Goal: Task Accomplishment & Management: Complete application form

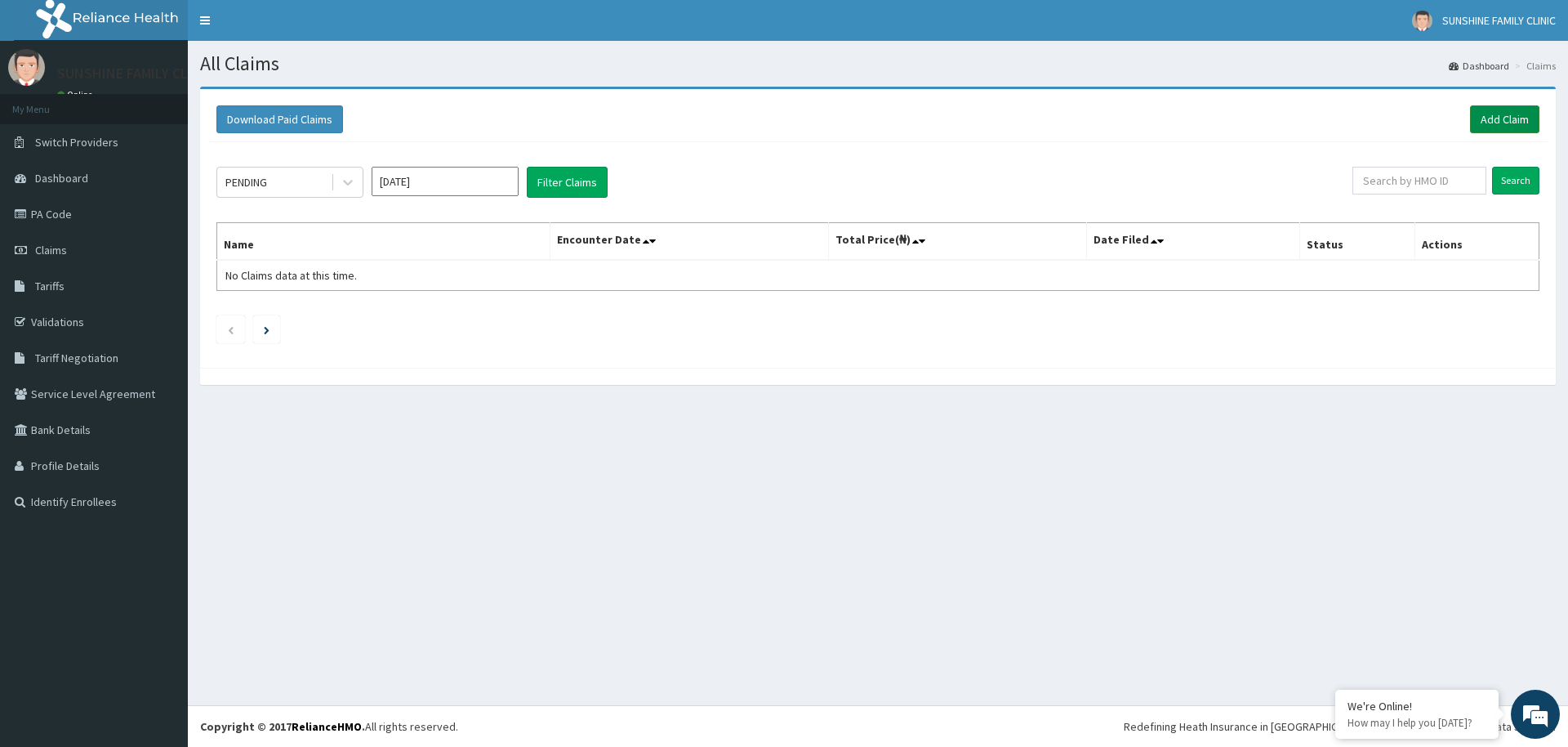
click at [1508, 120] on link "Add Claim" at bounding box center [1505, 119] width 69 height 27
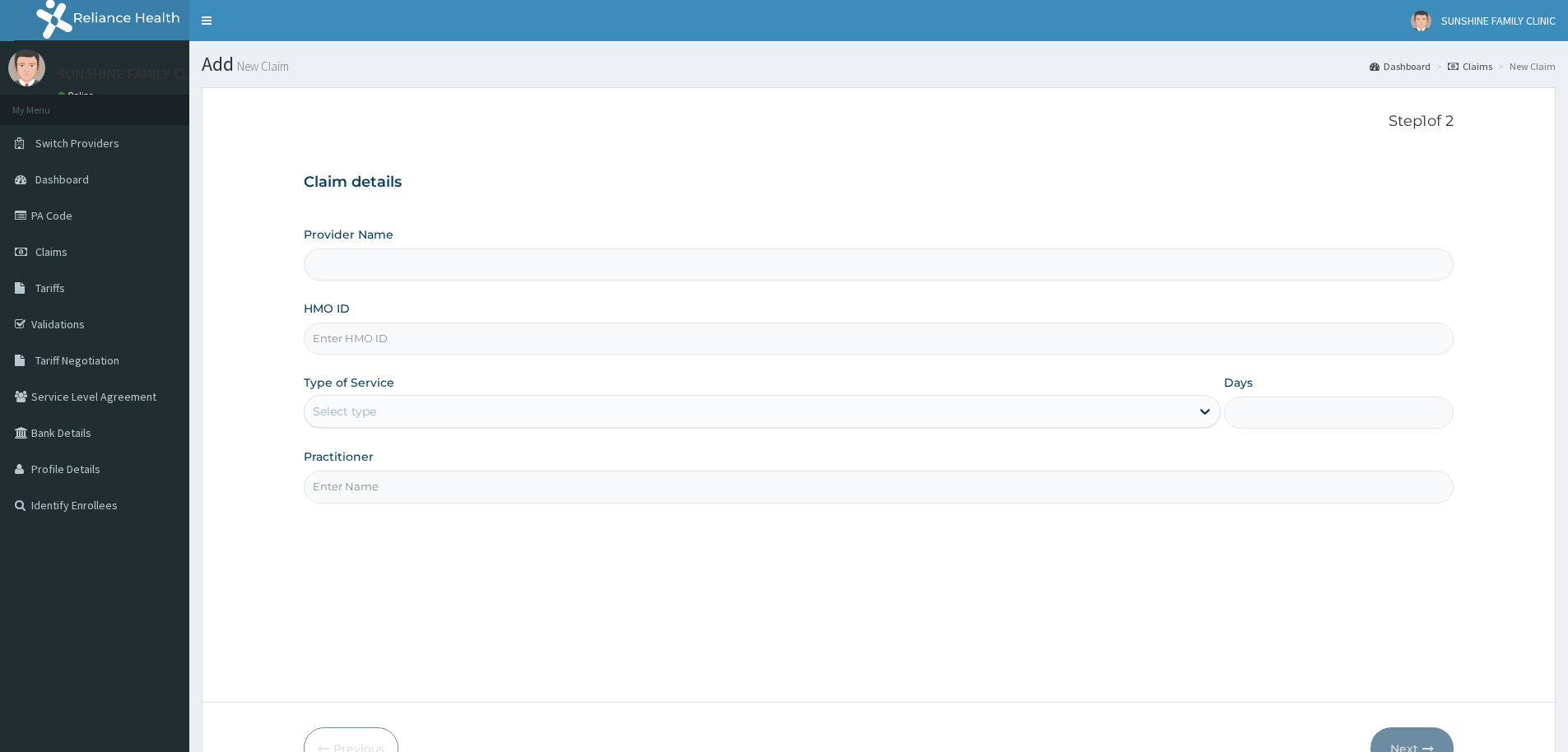
type input "Sunshine Family Medicine and Psychotherapy Clinic"
click at [369, 339] on input "HMO ID" at bounding box center [878, 338] width 1150 height 32
type input "ISW/10176/A"
click at [350, 406] on div "Select type" at bounding box center [344, 411] width 64 height 17
click at [352, 409] on div "Select type" at bounding box center [344, 411] width 64 height 17
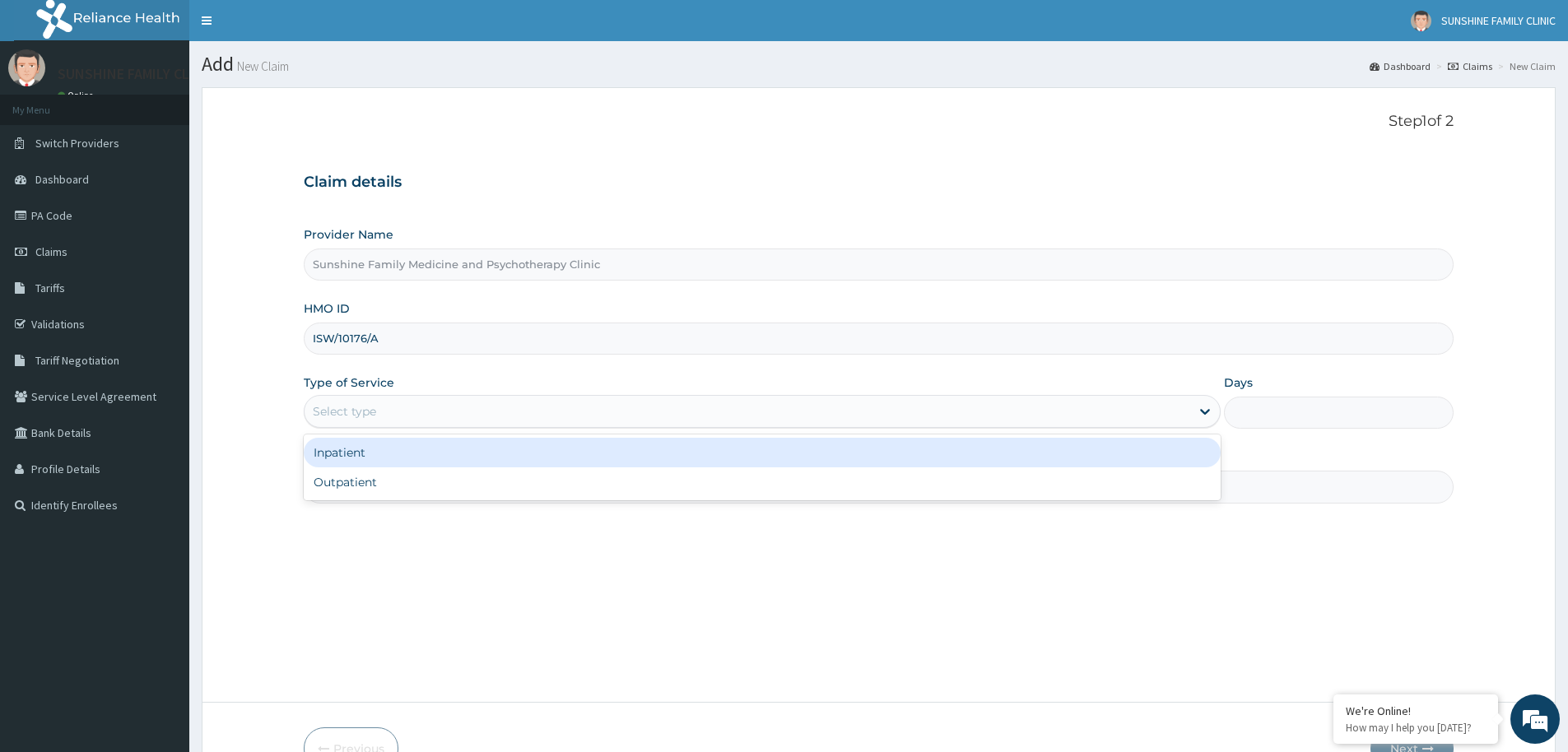
click at [354, 412] on div "Select type" at bounding box center [344, 411] width 64 height 17
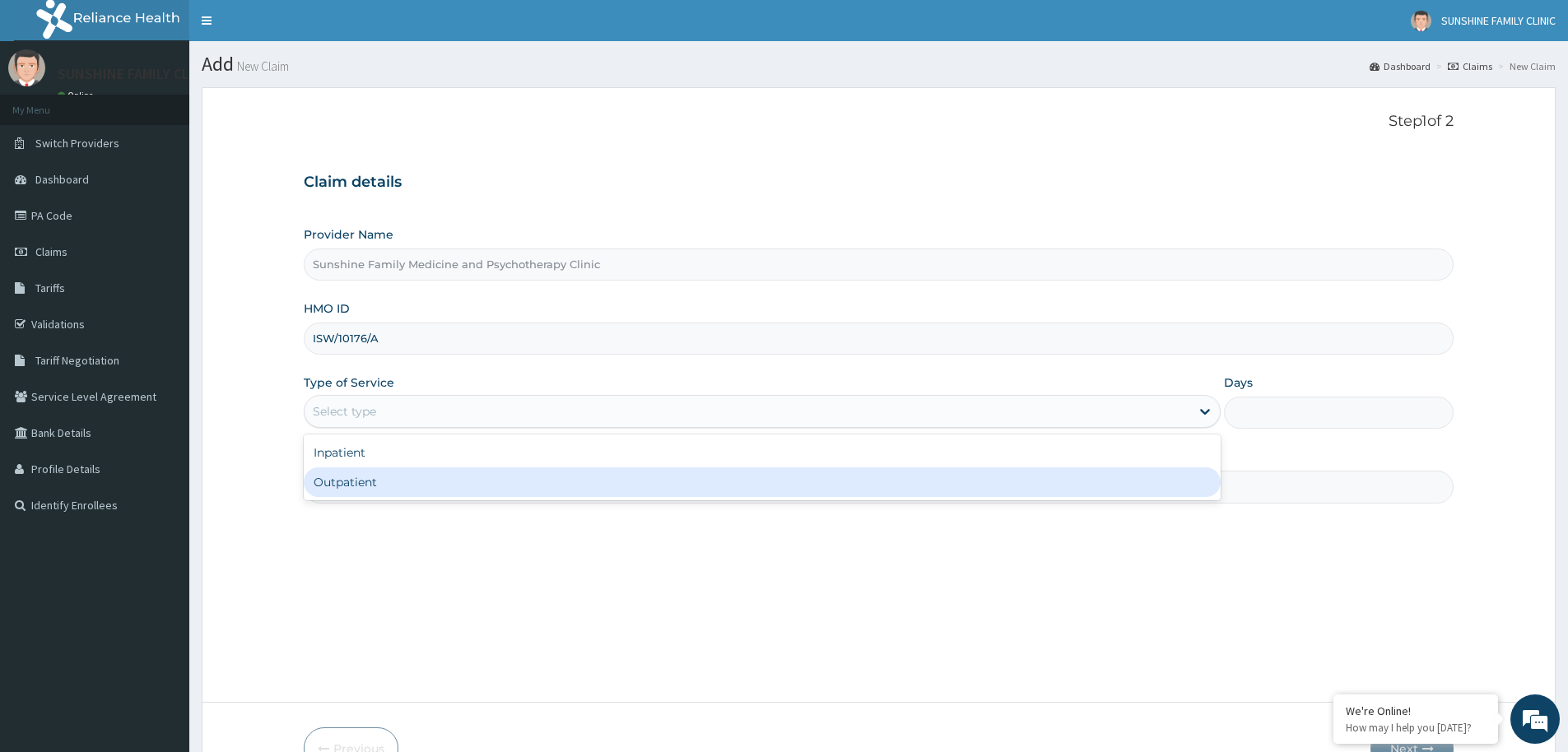
drag, startPoint x: 356, startPoint y: 489, endPoint x: 353, endPoint y: 472, distance: 17.3
click at [356, 488] on div "Outpatient" at bounding box center [762, 482] width 917 height 29
type input "1"
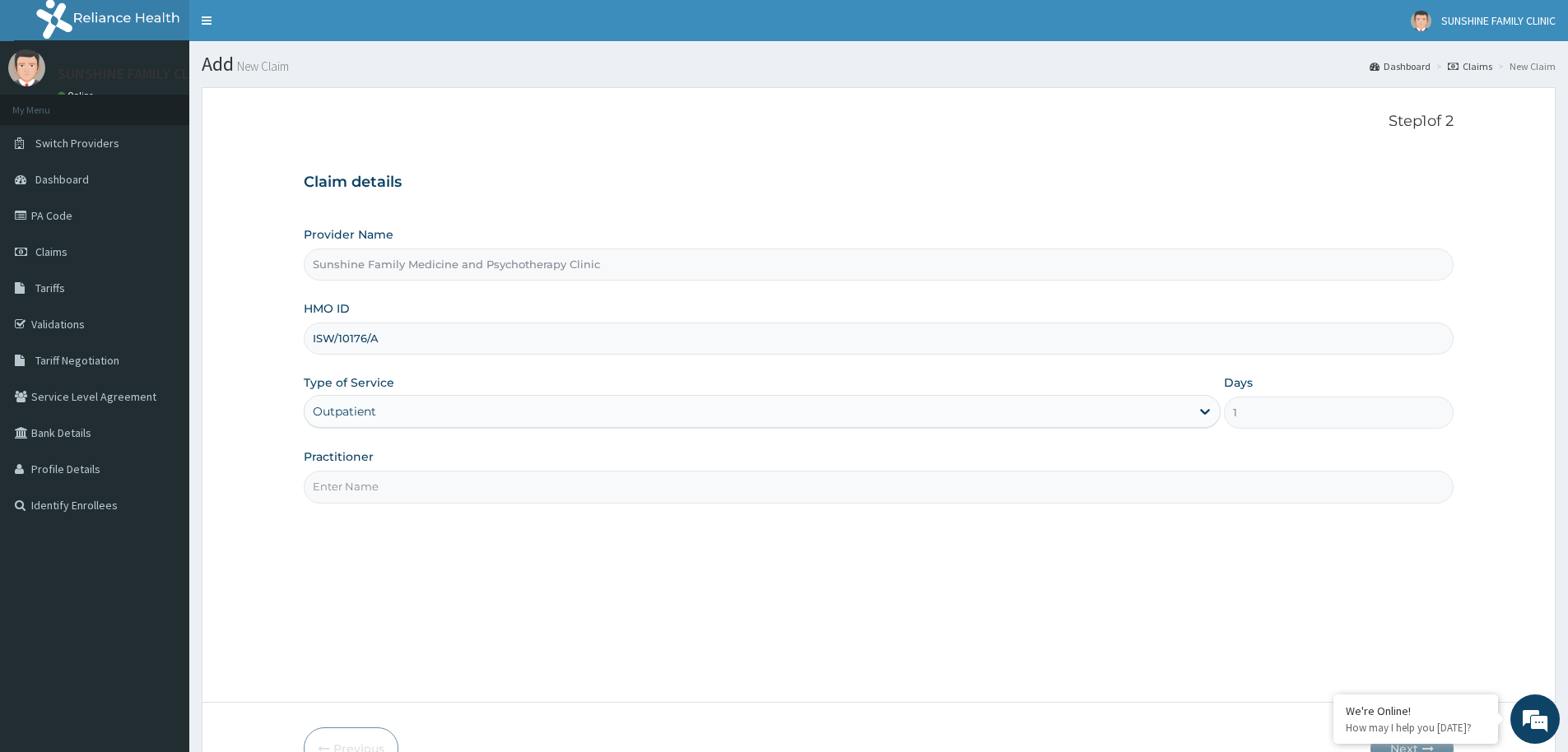
click at [348, 498] on input "Practitioner" at bounding box center [878, 486] width 1150 height 32
click at [393, 501] on div "Step 1 of 2 Claim details Provider Name Sunshine Family Medicine and Psychother…" at bounding box center [878, 394] width 1150 height 564
click at [386, 492] on input "Practitioner" at bounding box center [878, 486] width 1150 height 32
click at [389, 485] on input "Practitioner" at bounding box center [878, 486] width 1150 height 32
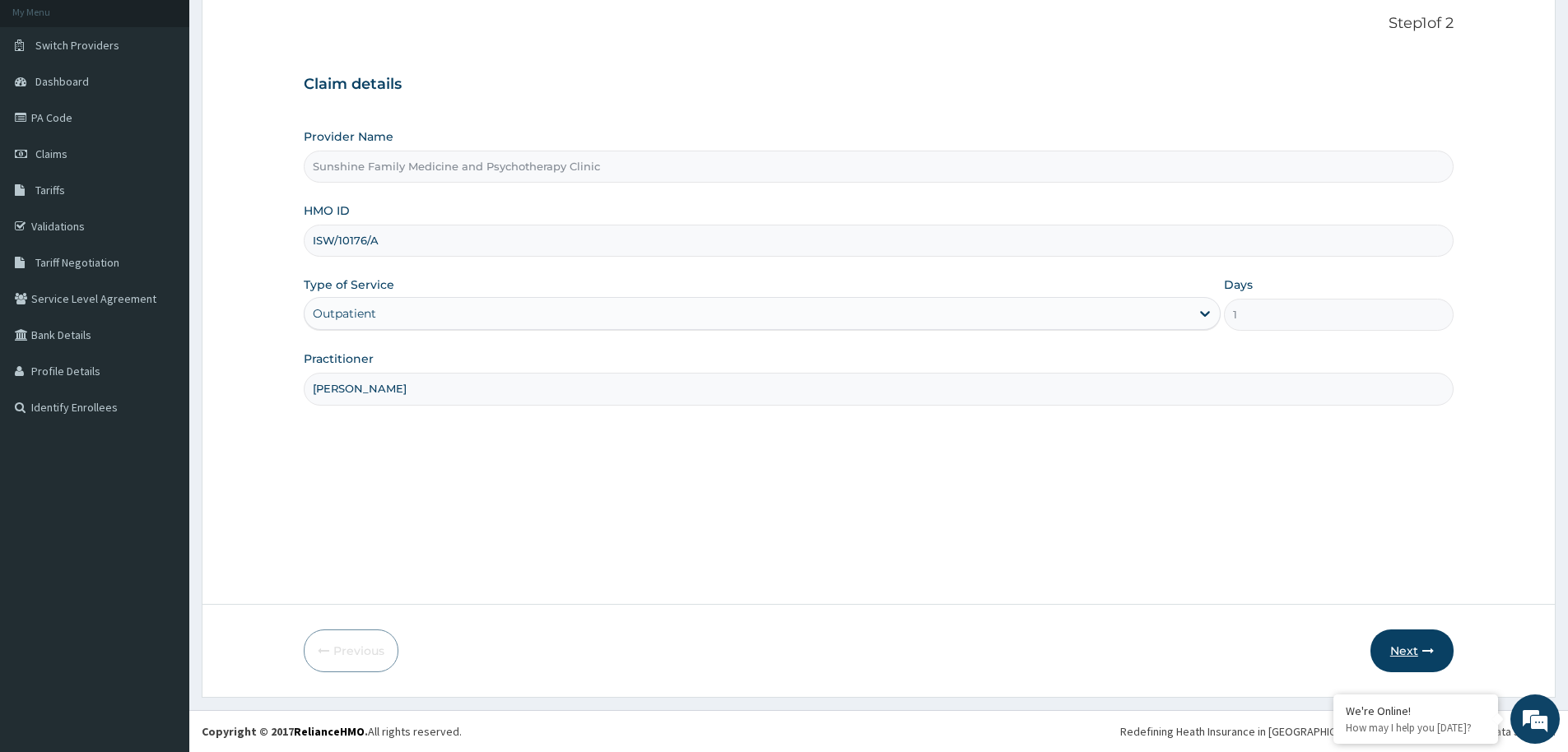
type input "[PERSON_NAME]"
click at [1412, 653] on button "Next" at bounding box center [1411, 651] width 83 height 42
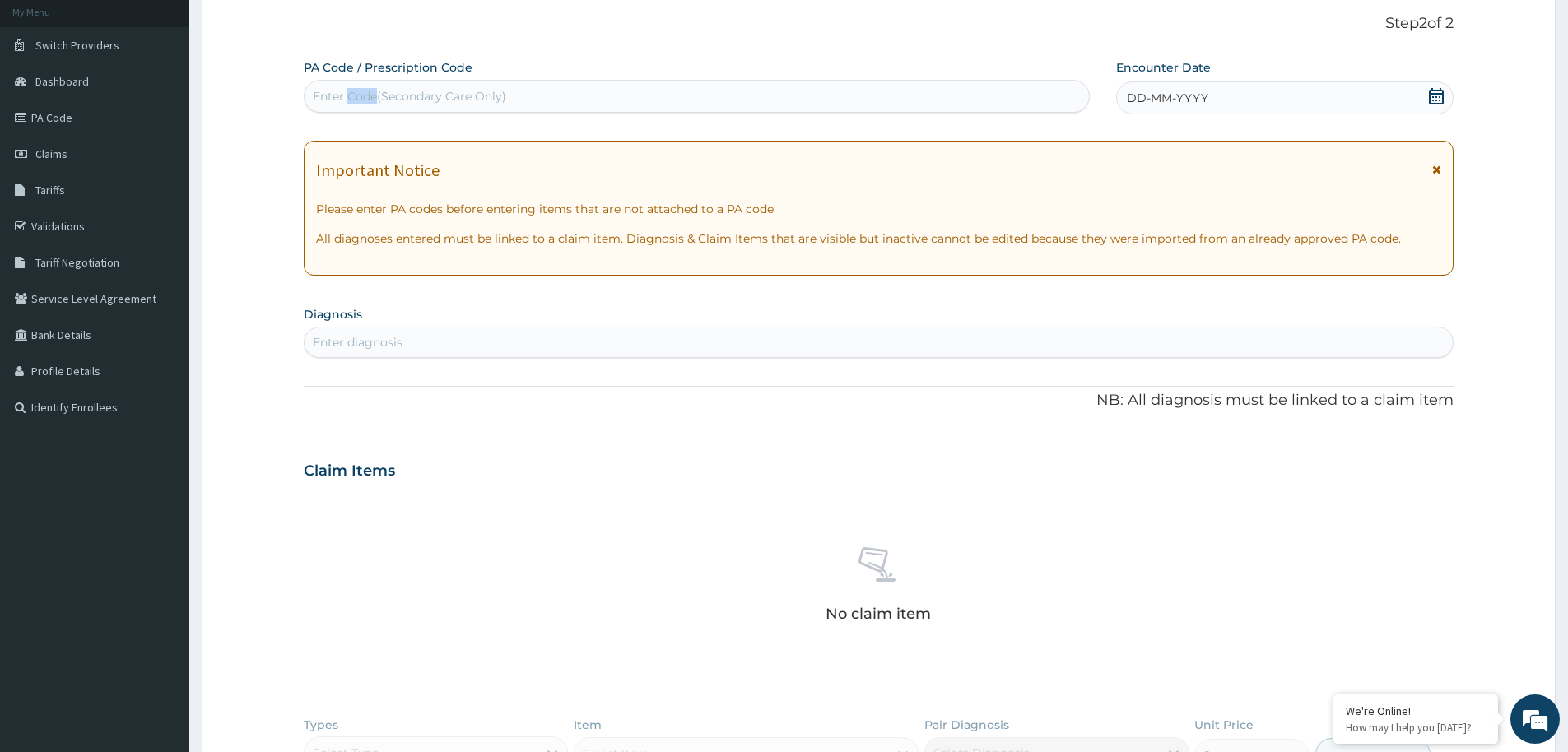
click at [316, 84] on div "Enter Code(Secondary Care Only)" at bounding box center [697, 96] width 784 height 27
drag, startPoint x: 316, startPoint y: 88, endPoint x: 328, endPoint y: 103, distance: 19.2
click at [316, 92] on div "Enter Code(Secondary Care Only)" at bounding box center [410, 97] width 193 height 17
click at [326, 98] on div "Enter Code(Secondary Care Only)" at bounding box center [410, 97] width 193 height 17
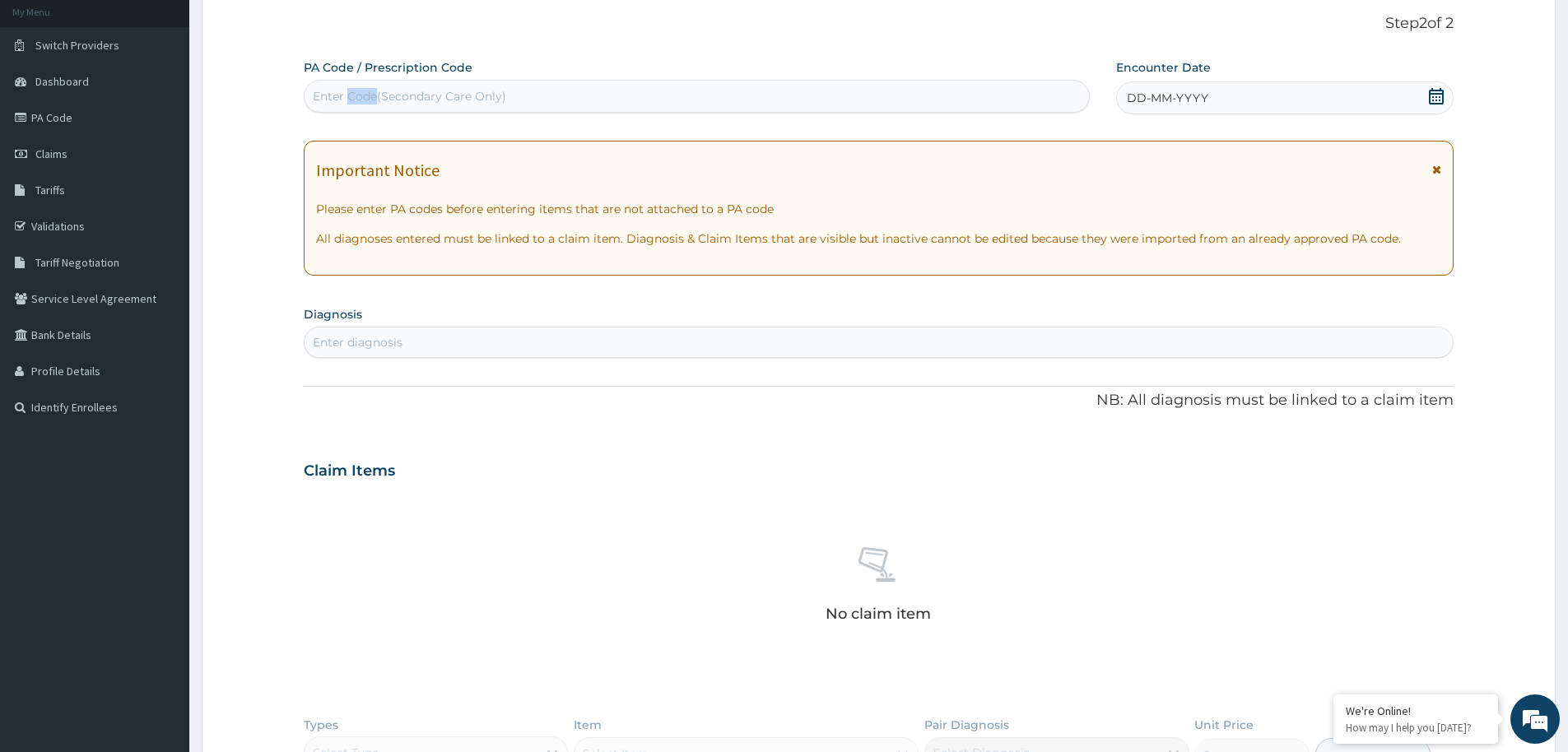
drag, startPoint x: 356, startPoint y: 90, endPoint x: 454, endPoint y: 100, distance: 98.5
click at [356, 91] on div "Enter Code(Secondary Care Only)" at bounding box center [410, 97] width 193 height 17
click at [454, 100] on div "Enter Code(Secondary Care Only)" at bounding box center [410, 97] width 193 height 17
drag, startPoint x: 377, startPoint y: 92, endPoint x: 416, endPoint y: 91, distance: 39.0
click at [377, 92] on div "Enter Code(Secondary Care Only)" at bounding box center [410, 97] width 193 height 17
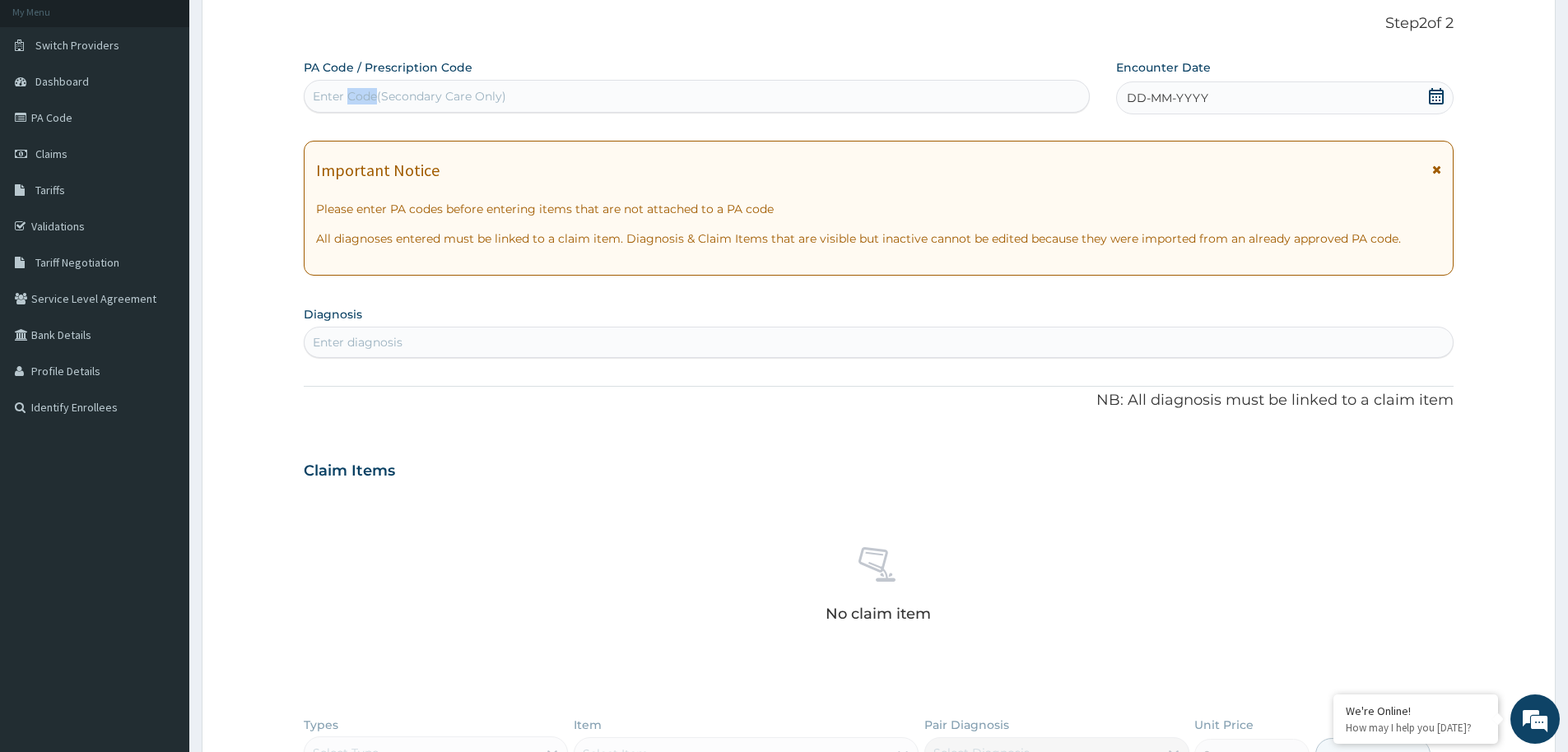
click at [417, 91] on div "Enter Code(Secondary Care Only)" at bounding box center [410, 97] width 193 height 17
click at [392, 99] on div "Enter Code(Secondary Care Only)" at bounding box center [410, 97] width 193 height 17
click at [396, 84] on div "Enter Code(Secondary Care Only)" at bounding box center [697, 96] width 784 height 27
click at [359, 345] on div "Enter diagnosis" at bounding box center [357, 342] width 89 height 17
click at [332, 86] on div "Enter Code(Secondary Care Only)" at bounding box center [697, 96] width 784 height 27
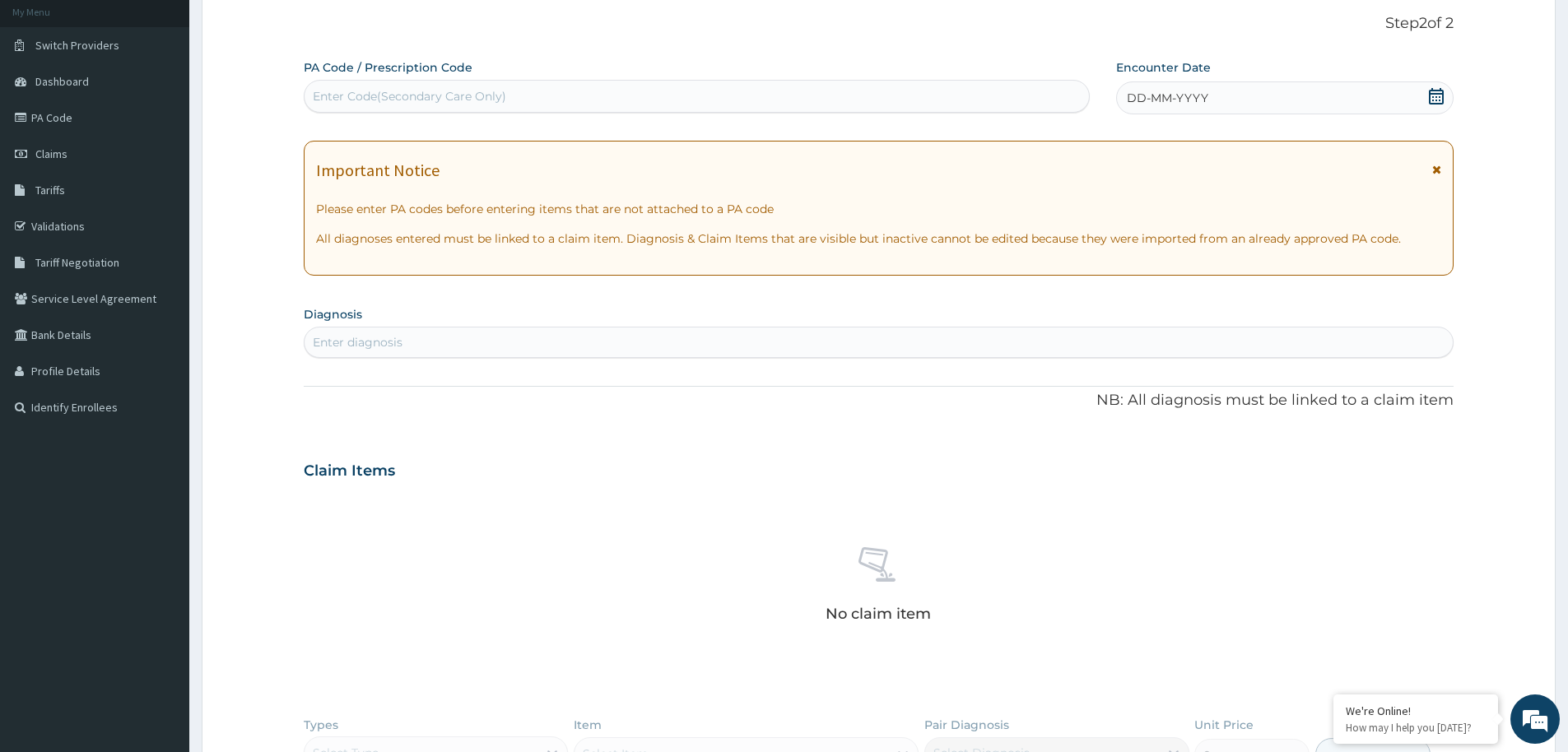
click at [332, 86] on div "Enter Code(Secondary Care Only)" at bounding box center [697, 96] width 784 height 27
drag, startPoint x: 326, startPoint y: 98, endPoint x: 320, endPoint y: 85, distance: 14.3
drag, startPoint x: 335, startPoint y: 89, endPoint x: 401, endPoint y: 90, distance: 66.0
click at [338, 89] on div "Enter Code(Secondary Care Only)" at bounding box center [410, 97] width 193 height 17
click at [400, 90] on div "Enter Code(Secondary Care Only)" at bounding box center [410, 97] width 193 height 17
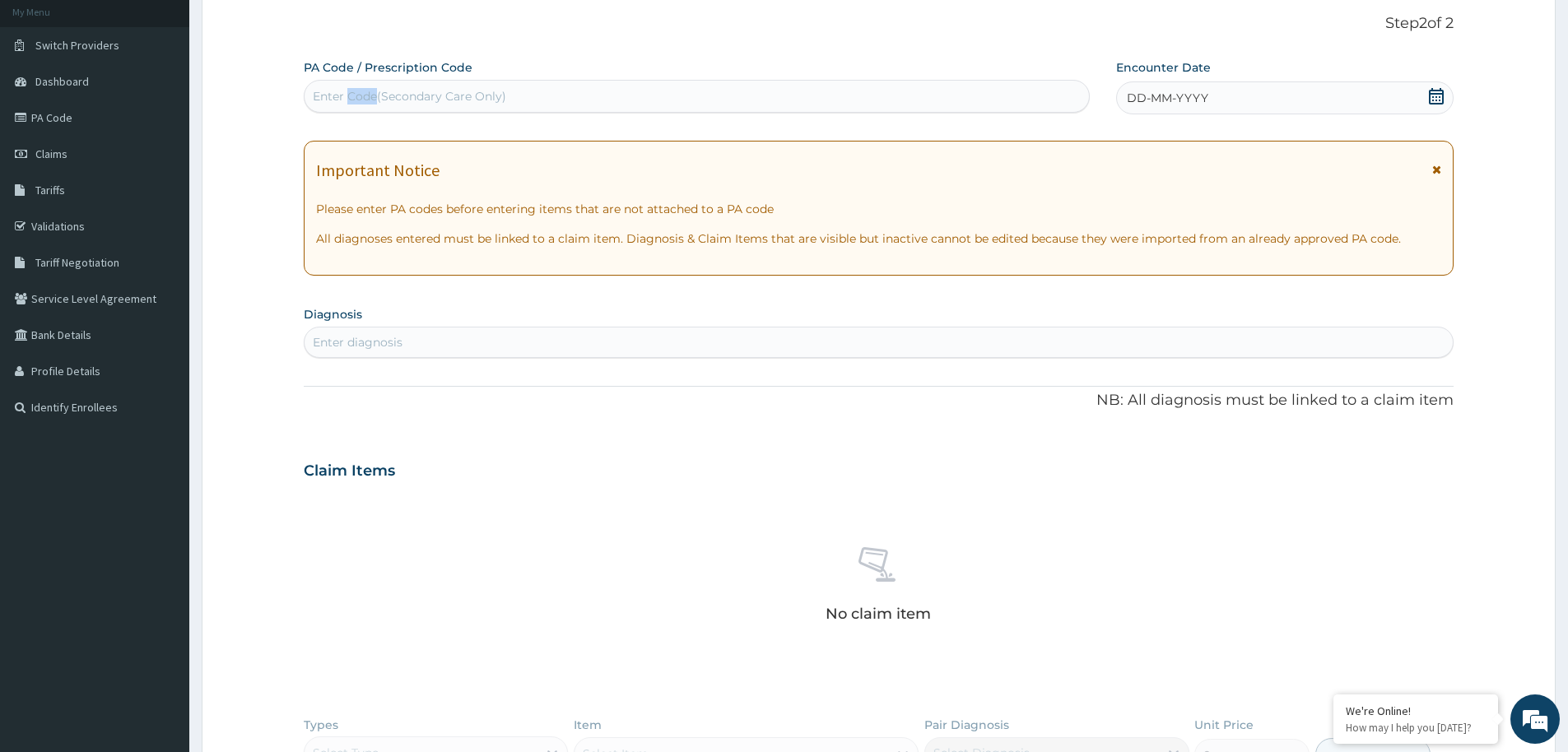
drag, startPoint x: 350, startPoint y: 91, endPoint x: 340, endPoint y: 85, distance: 11.7
drag, startPoint x: 478, startPoint y: 91, endPoint x: 519, endPoint y: 93, distance: 41.0
click at [483, 90] on div "Enter Code(Secondary Care Only)" at bounding box center [410, 97] width 193 height 17
click at [549, 89] on div "Enter Code(Secondary Care Only)" at bounding box center [697, 96] width 784 height 27
click at [550, 89] on div "Enter Code(Secondary Care Only)" at bounding box center [697, 96] width 784 height 27
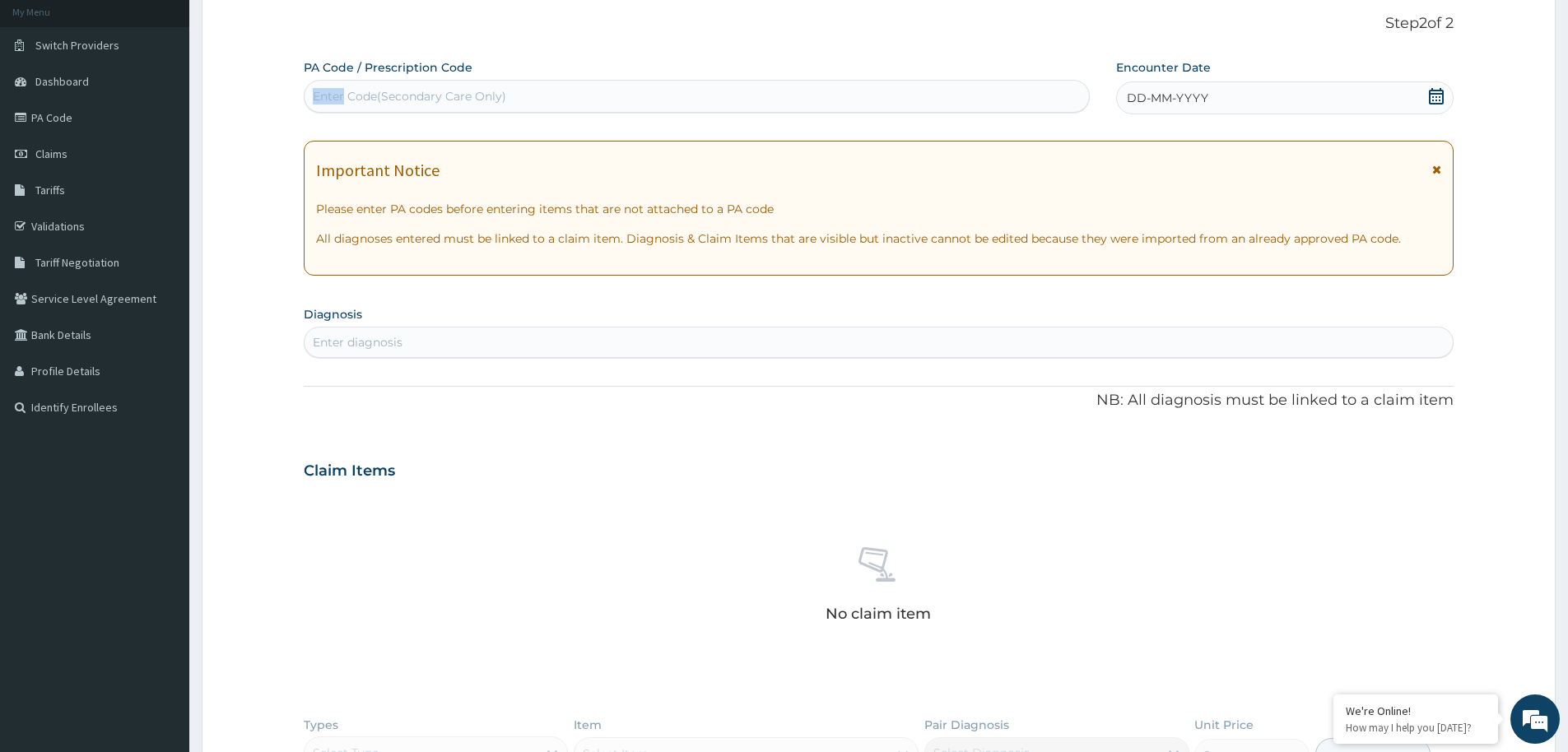
click at [550, 89] on div "Enter Code(Secondary Care Only)" at bounding box center [697, 96] width 784 height 27
drag, startPoint x: 552, startPoint y: 91, endPoint x: 592, endPoint y: 112, distance: 45.2
click at [557, 93] on div "Enter Code(Secondary Care Only)" at bounding box center [697, 96] width 784 height 27
click at [594, 112] on div "Enter Code(Secondary Care Only)" at bounding box center [697, 97] width 786 height 33
click at [587, 98] on div "Enter Code(Secondary Care Only)" at bounding box center [697, 96] width 784 height 27
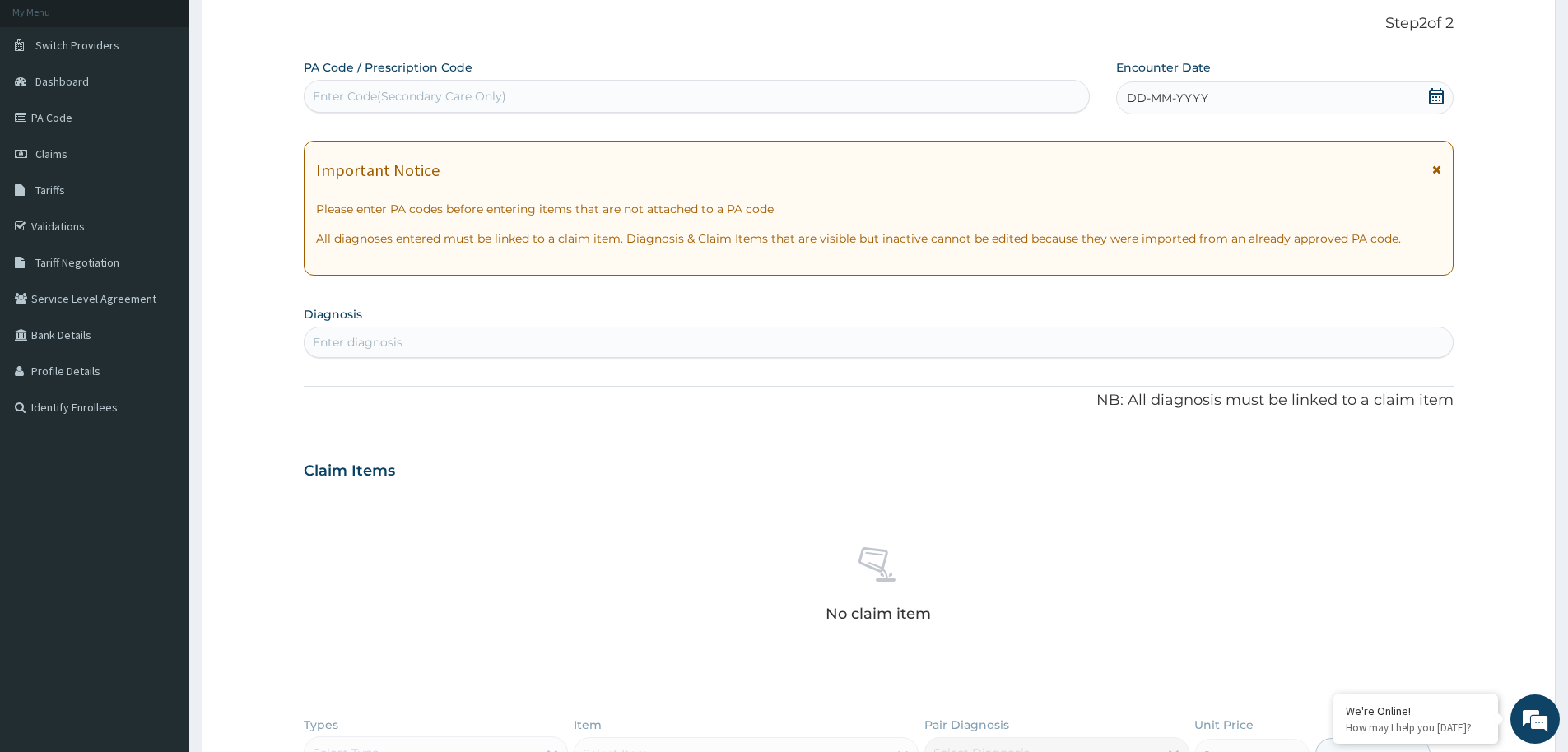
click at [354, 343] on div "Enter diagnosis" at bounding box center [357, 342] width 89 height 17
click at [333, 347] on div "Enter diagnosis" at bounding box center [357, 342] width 89 height 17
click at [338, 343] on div "Enter diagnosis" at bounding box center [357, 342] width 89 height 17
click at [416, 338] on div "Enter diagnosis" at bounding box center [878, 342] width 1148 height 27
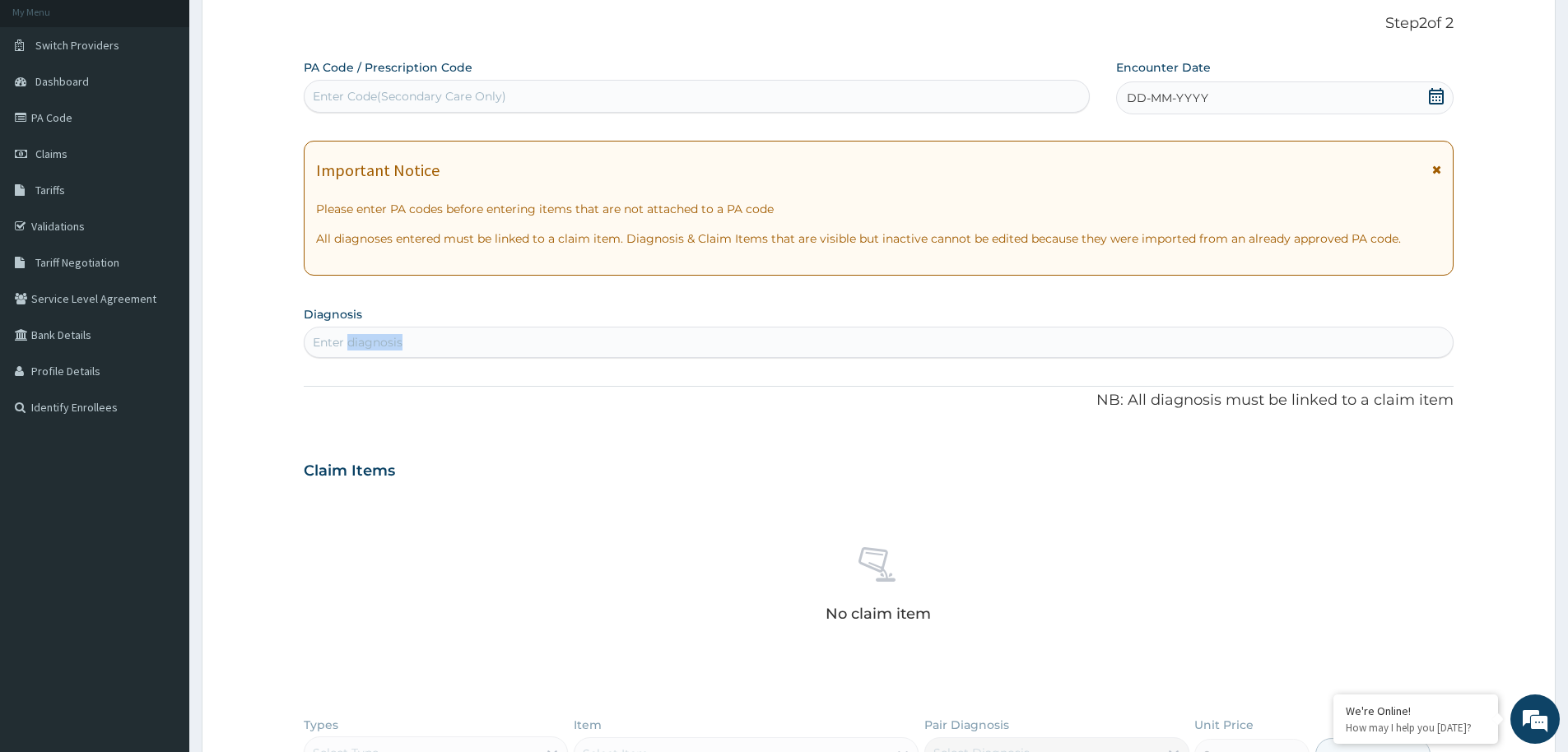
click at [416, 338] on div "Enter diagnosis" at bounding box center [878, 342] width 1148 height 27
click at [323, 347] on div "Enter diagnosis" at bounding box center [357, 342] width 89 height 17
click at [250, 446] on form "Step 2 of 2 PA Code / Prescription Code Enter Code(Secondary Care Only) Encount…" at bounding box center [878, 501] width 1354 height 1024
click at [371, 93] on div "Enter Code(Secondary Care Only)" at bounding box center [410, 97] width 193 height 17
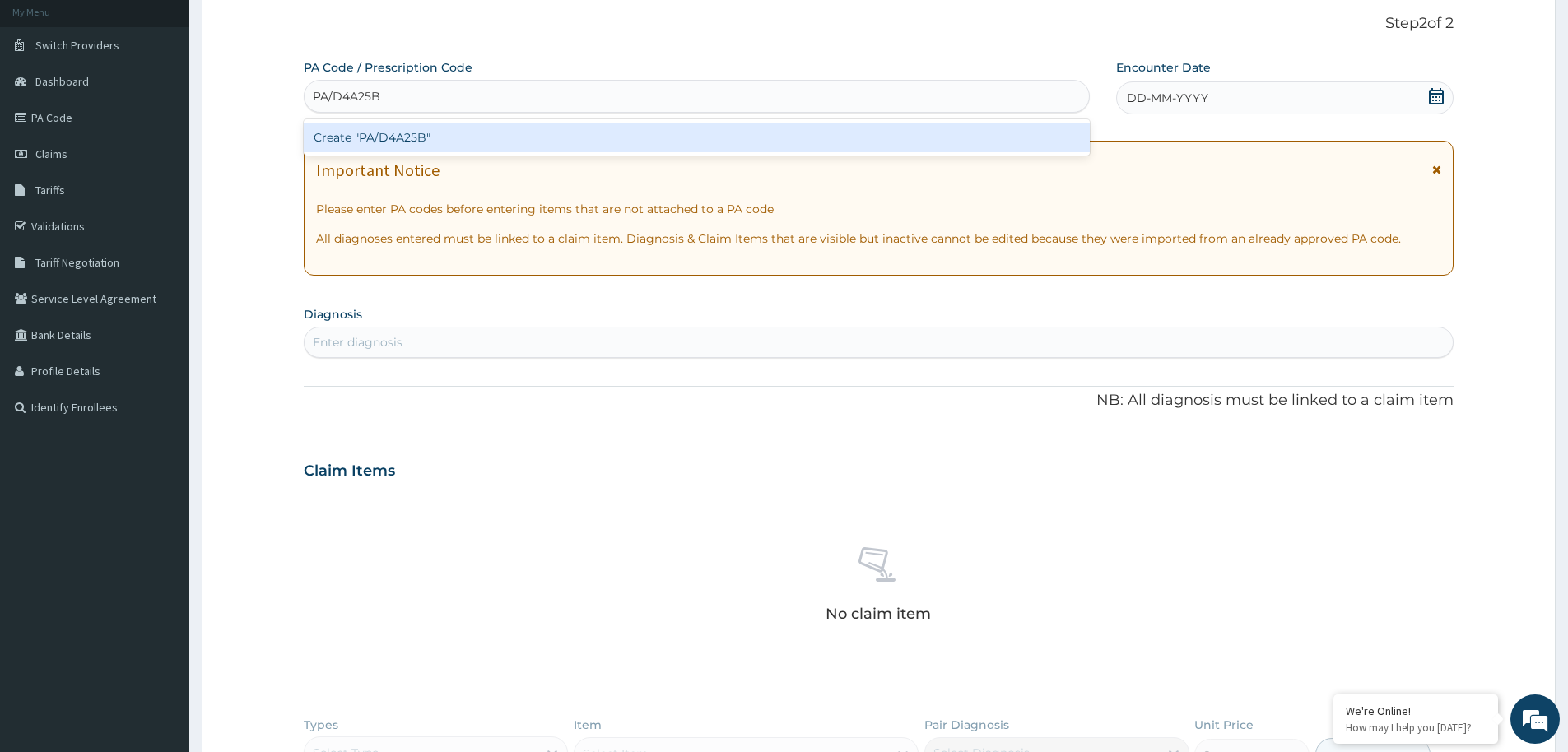
type input "PA/D4A25B"
click at [366, 156] on div "PA Code / Prescription Code option Create "PA/D4A25B" focused, 1 of 1. 1 result…" at bounding box center [878, 476] width 1150 height 835
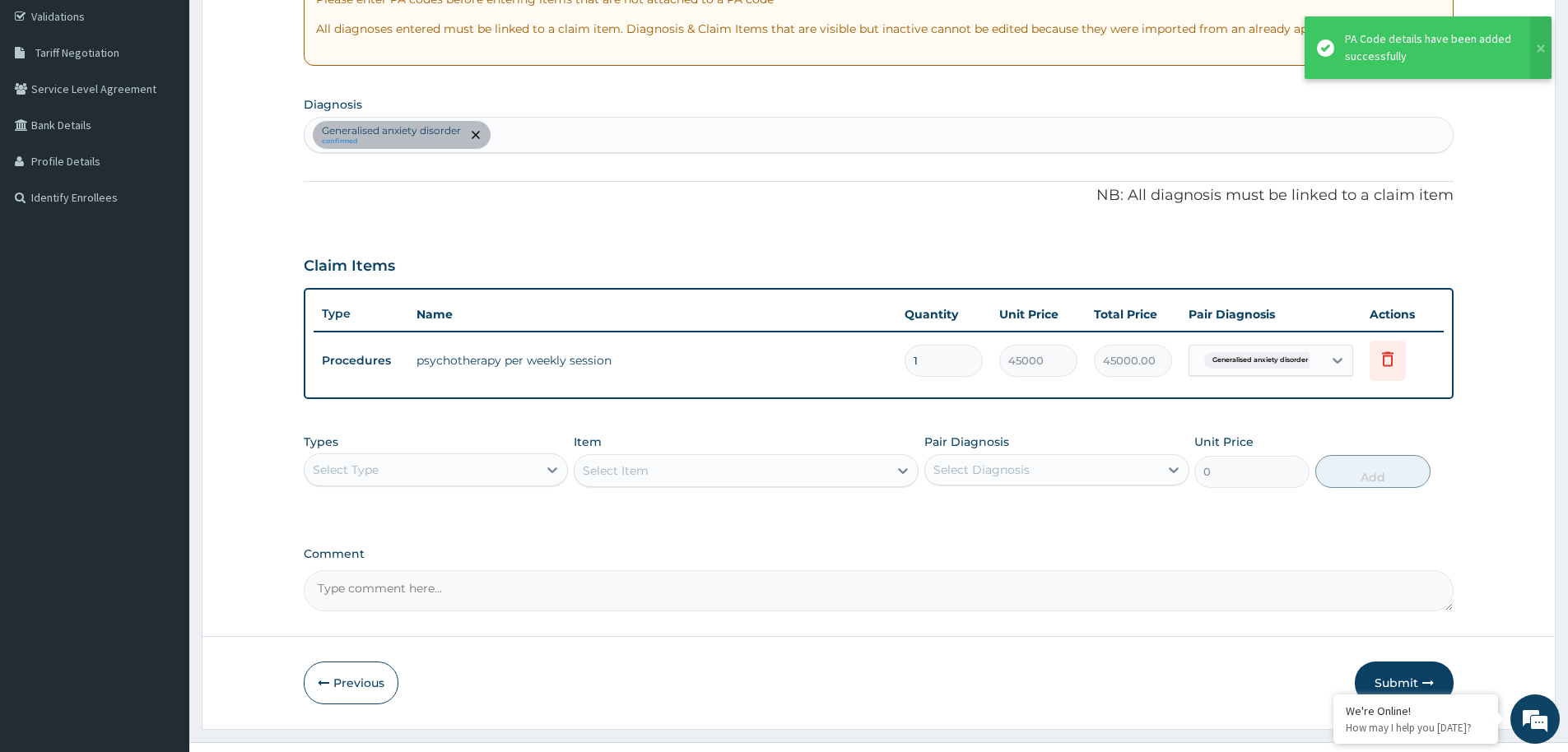
scroll to position [340, 0]
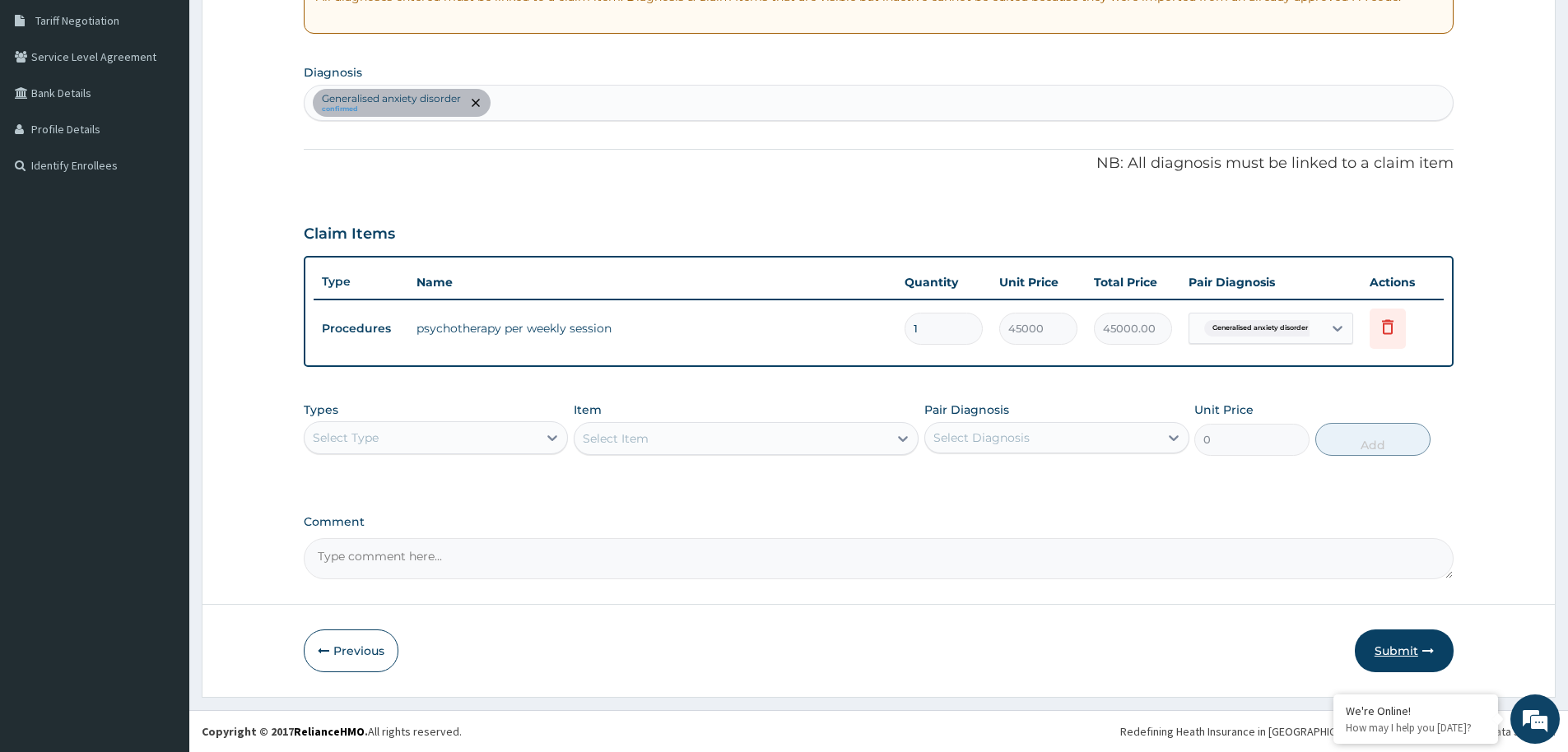
click at [1401, 654] on button "Submit" at bounding box center [1404, 651] width 99 height 42
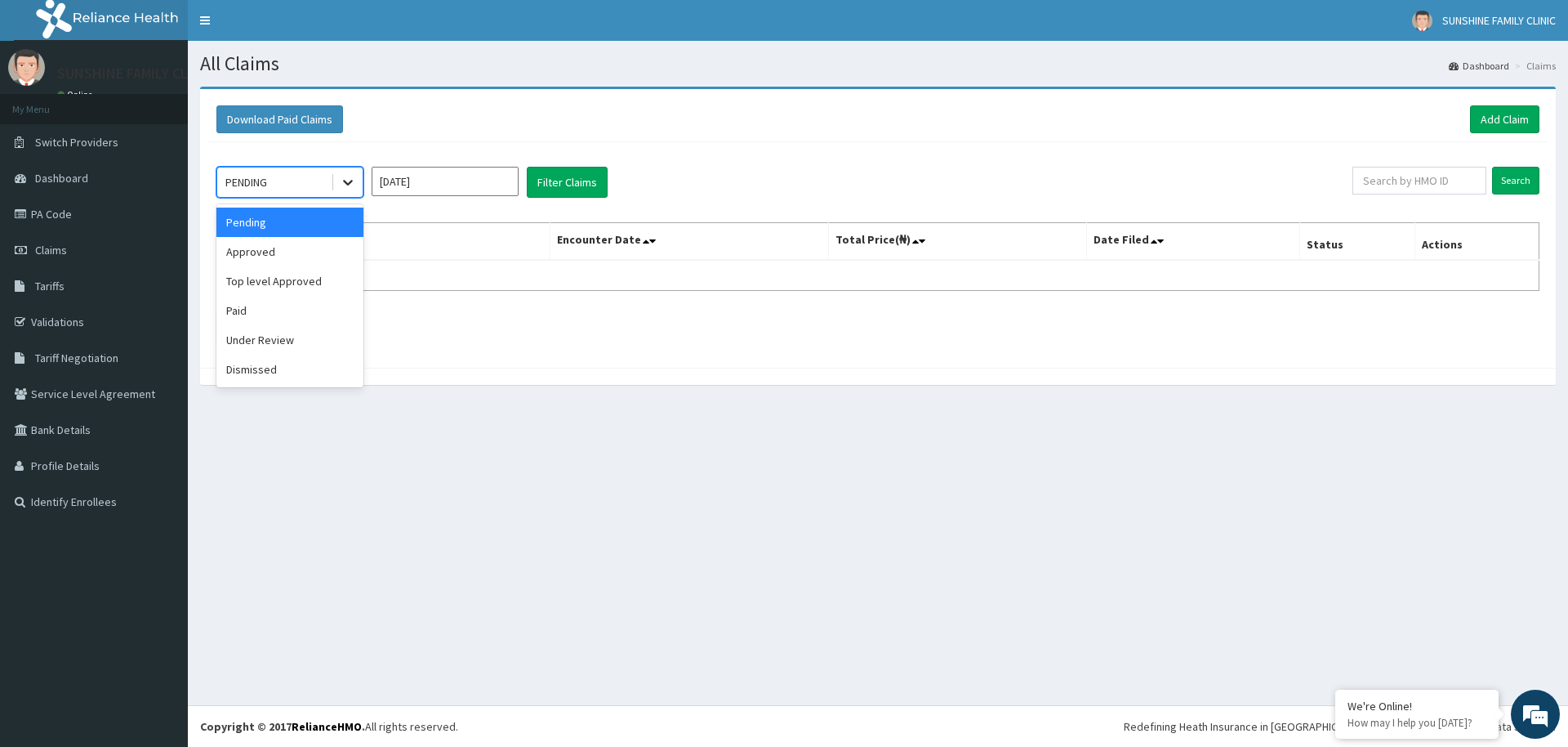
click at [341, 183] on icon at bounding box center [348, 182] width 16 height 16
click at [285, 336] on div "Under Review" at bounding box center [290, 340] width 147 height 29
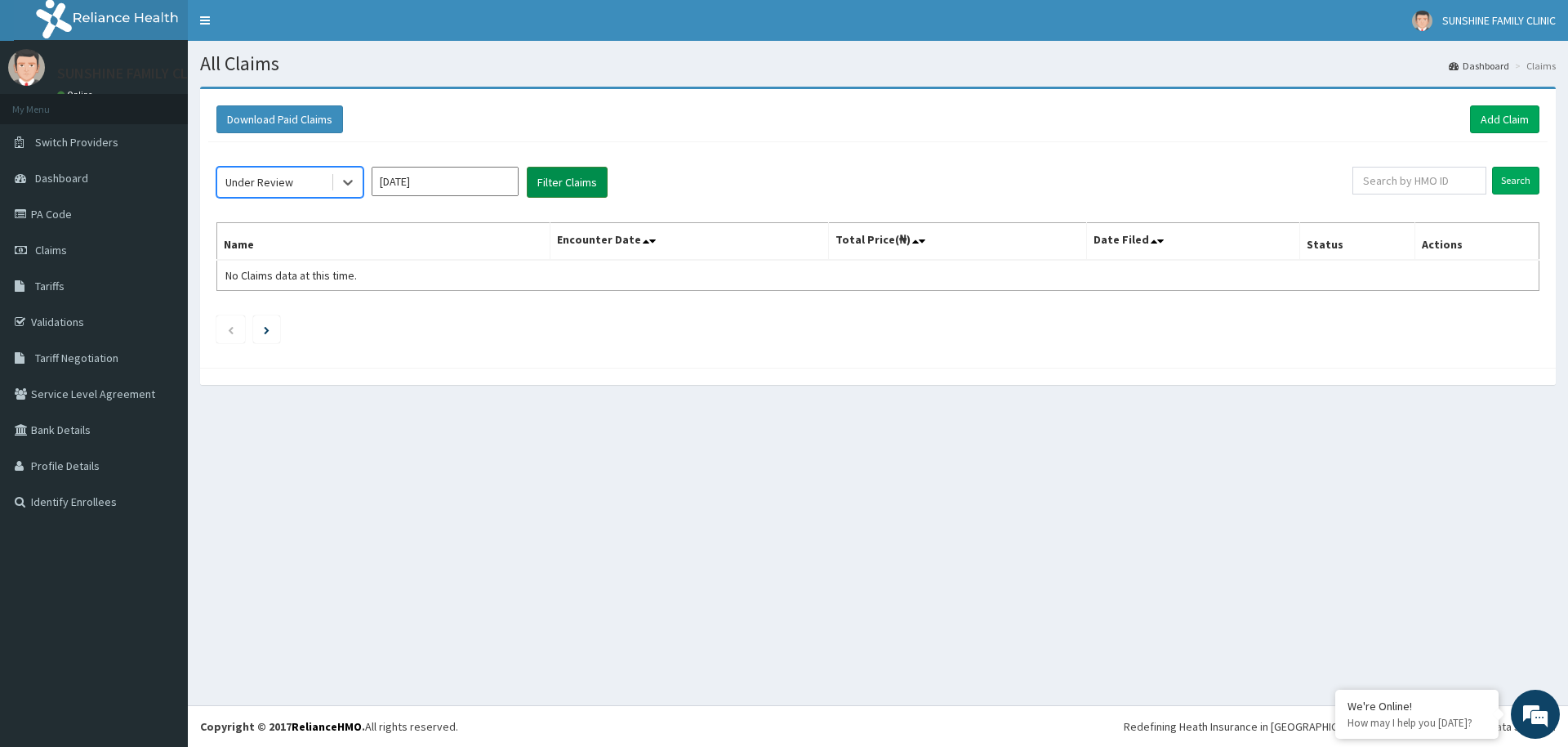
click at [533, 195] on button "Filter Claims" at bounding box center [567, 182] width 81 height 31
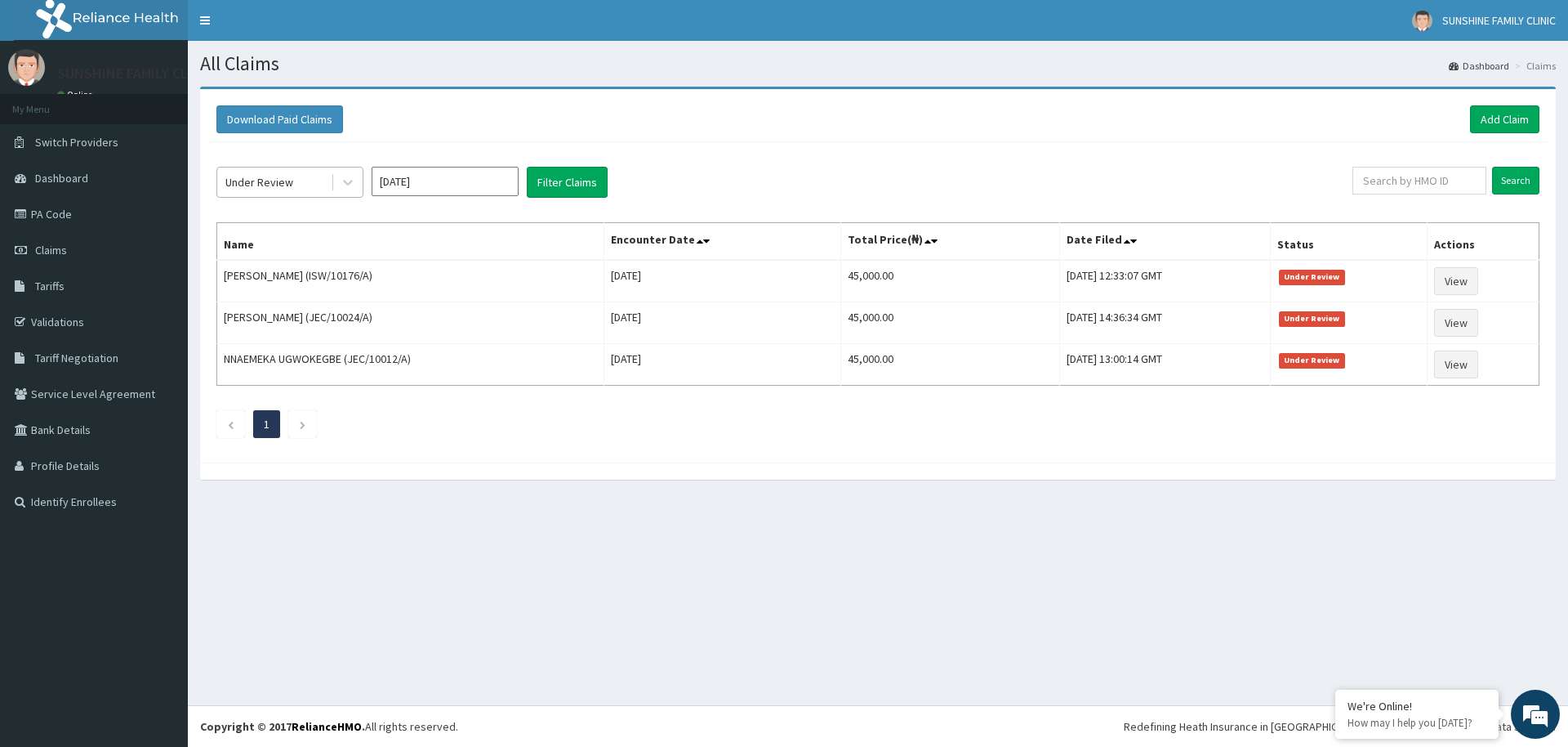
click at [320, 182] on div "Under Review" at bounding box center [274, 182] width 113 height 27
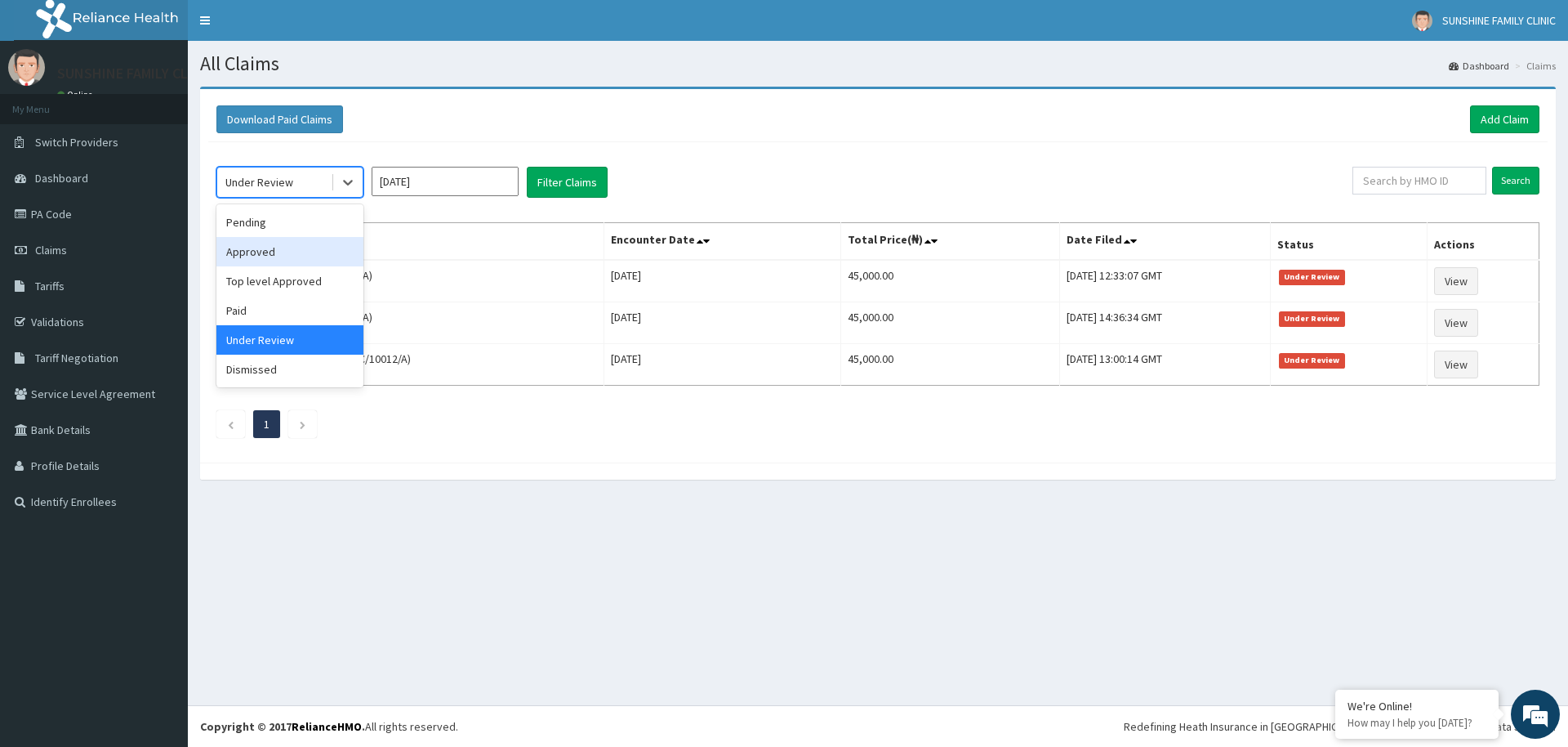
click at [255, 243] on div "Approved" at bounding box center [290, 251] width 147 height 29
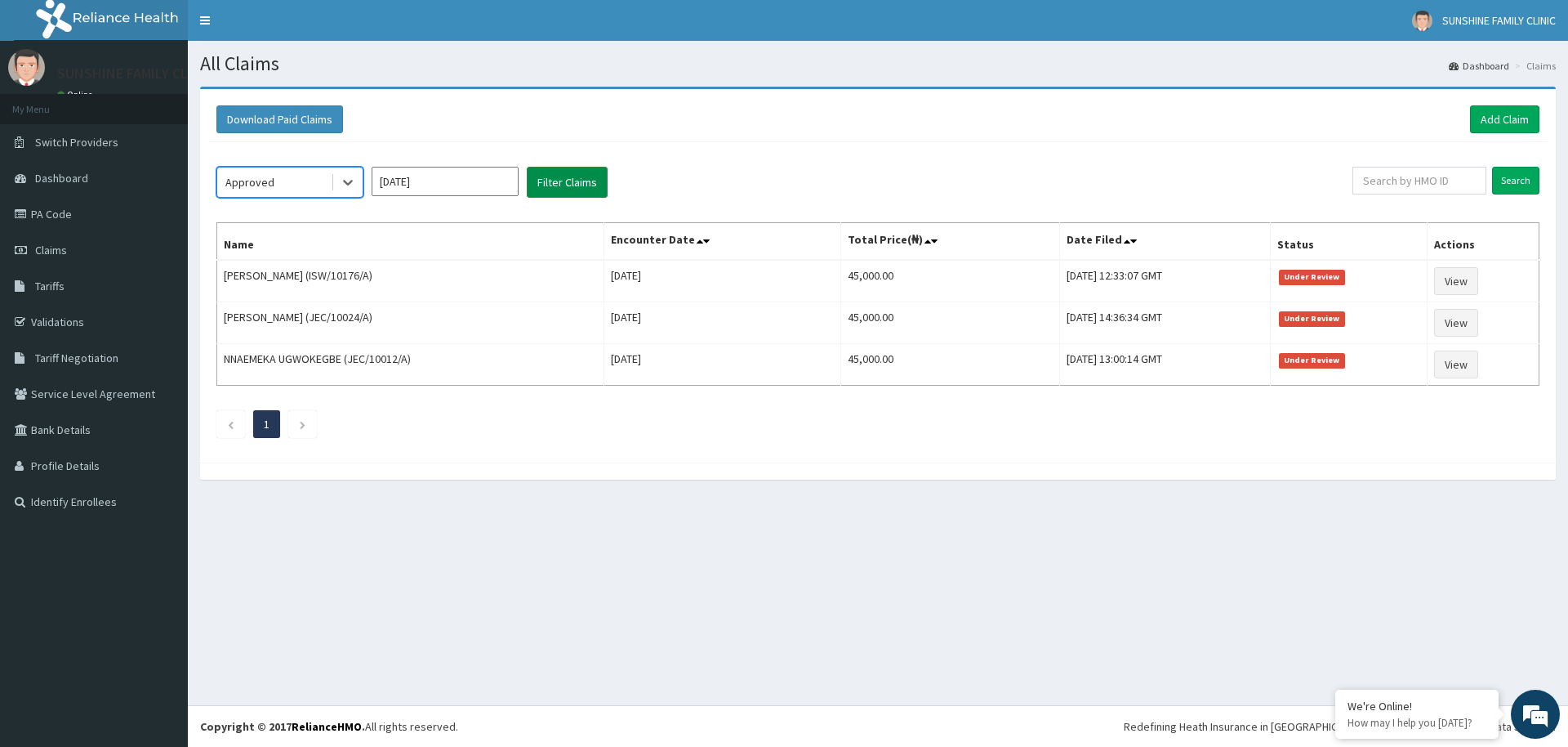
click at [577, 191] on button "Filter Claims" at bounding box center [567, 182] width 81 height 31
